Goal: Task Accomplishment & Management: Manage account settings

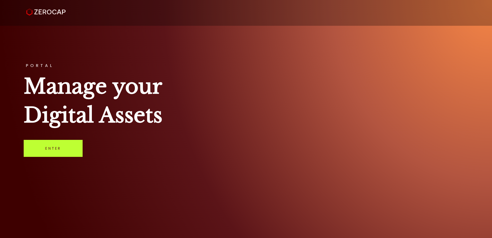
click at [47, 154] on link "Enter" at bounding box center [53, 148] width 59 height 17
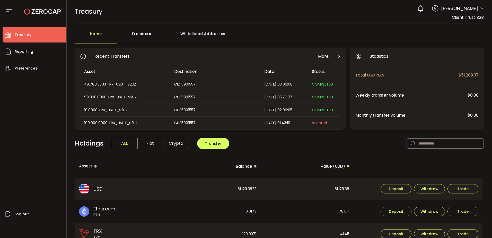
drag, startPoint x: 479, startPoint y: 9, endPoint x: 475, endPoint y: 11, distance: 5.0
click at [480, 9] on icon at bounding box center [482, 8] width 4 height 4
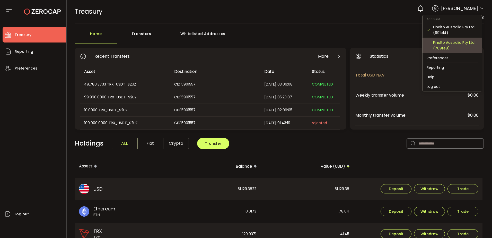
click at [448, 42] on div "Finalto Australia Pty Ltd (709fe8)" at bounding box center [455, 45] width 45 height 11
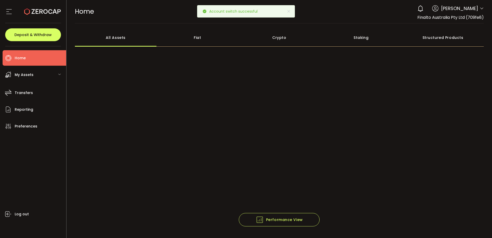
click at [21, 74] on span "My Assets" at bounding box center [24, 74] width 19 height 7
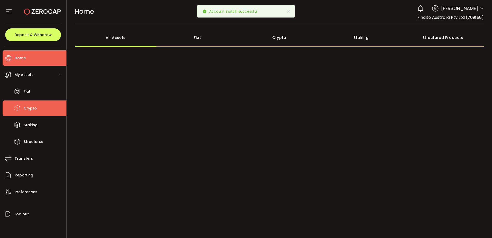
click at [35, 102] on li "Crypto" at bounding box center [35, 107] width 64 height 15
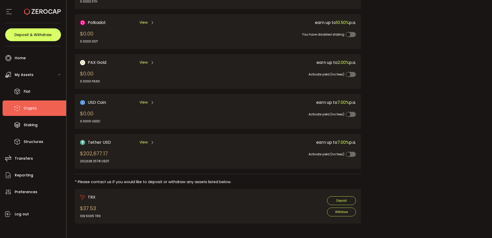
scroll to position [108, 0]
click at [461, 137] on div "Request an OTC Trade Trade OTC Buy Sell Crypto *** BTC ETH USDT USDC PAXG DOT F…" at bounding box center [426, 80] width 115 height 294
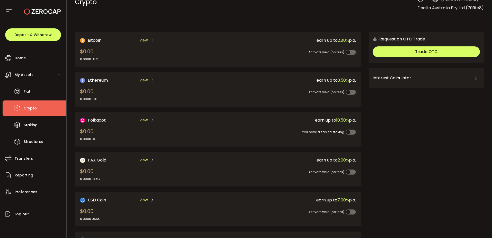
scroll to position [0, 0]
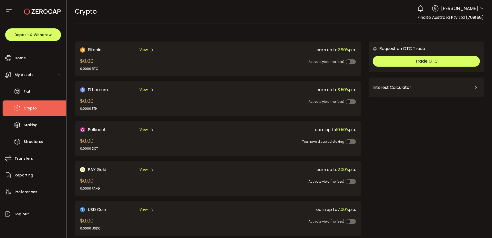
click at [469, 11] on span "Dhivya Dharshini" at bounding box center [459, 8] width 37 height 7
click at [480, 9] on icon at bounding box center [482, 8] width 4 height 4
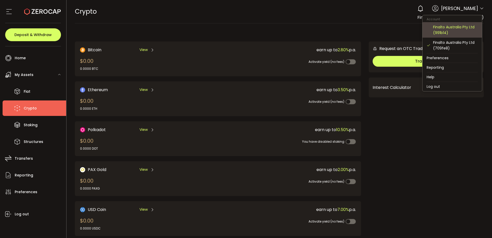
click at [447, 32] on div "Finalto Australia Pty Ltd (991b14)" at bounding box center [455, 29] width 45 height 11
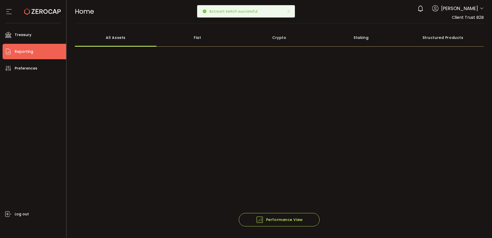
click at [44, 53] on li "Reporting" at bounding box center [35, 51] width 64 height 15
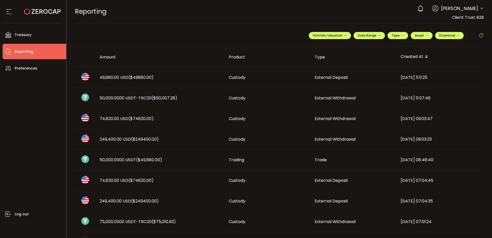
click at [318, 60] on div "Type" at bounding box center [354, 57] width 86 height 6
click at [321, 59] on div "Type" at bounding box center [354, 57] width 86 height 6
click at [321, 58] on div "Type" at bounding box center [354, 57] width 86 height 6
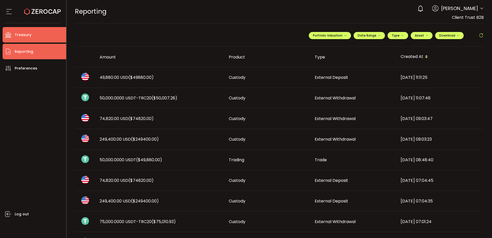
click at [56, 37] on li "Treasury" at bounding box center [35, 34] width 64 height 15
